Goal: Transaction & Acquisition: Obtain resource

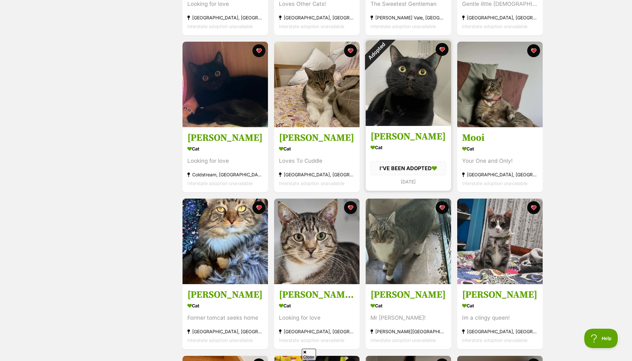
click at [387, 62] on div "Adopted" at bounding box center [377, 51] width 22 height 22
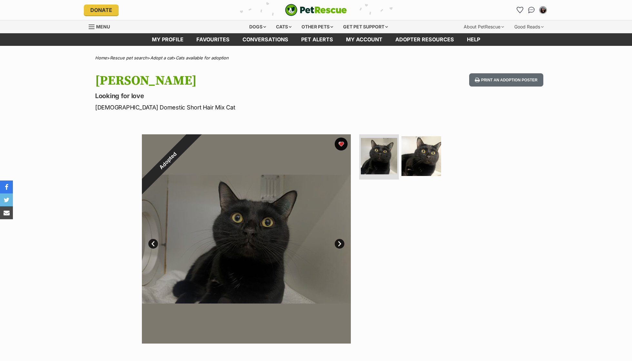
scroll to position [-7, 0]
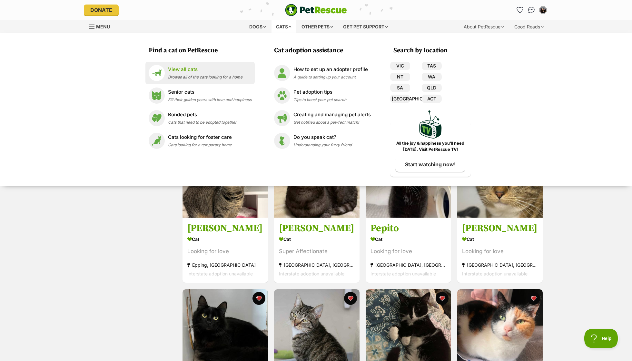
click at [233, 80] on link "View all cats Browse all of the cats looking for a home" at bounding box center [200, 73] width 103 height 16
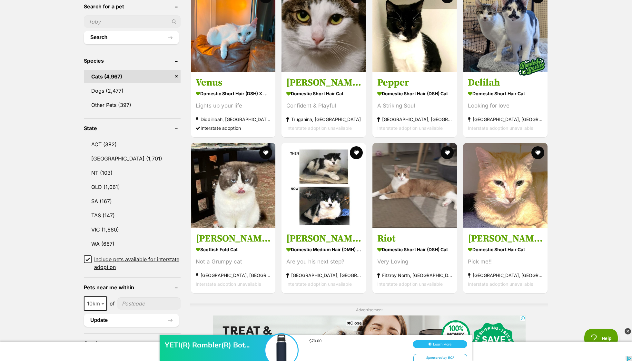
click at [103, 303] on b at bounding box center [102, 304] width 3 height 2
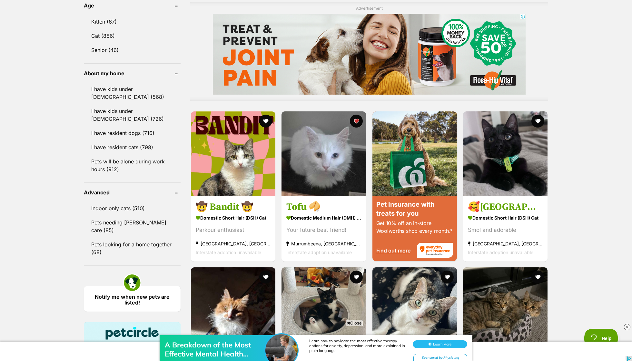
scroll to position [528, 0]
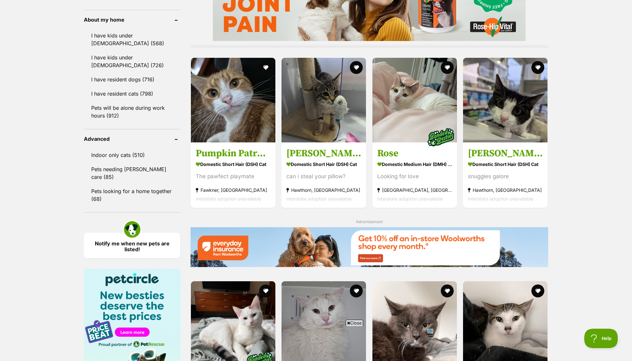
scroll to position [626, 0]
